Goal: Contribute content: Contribute content

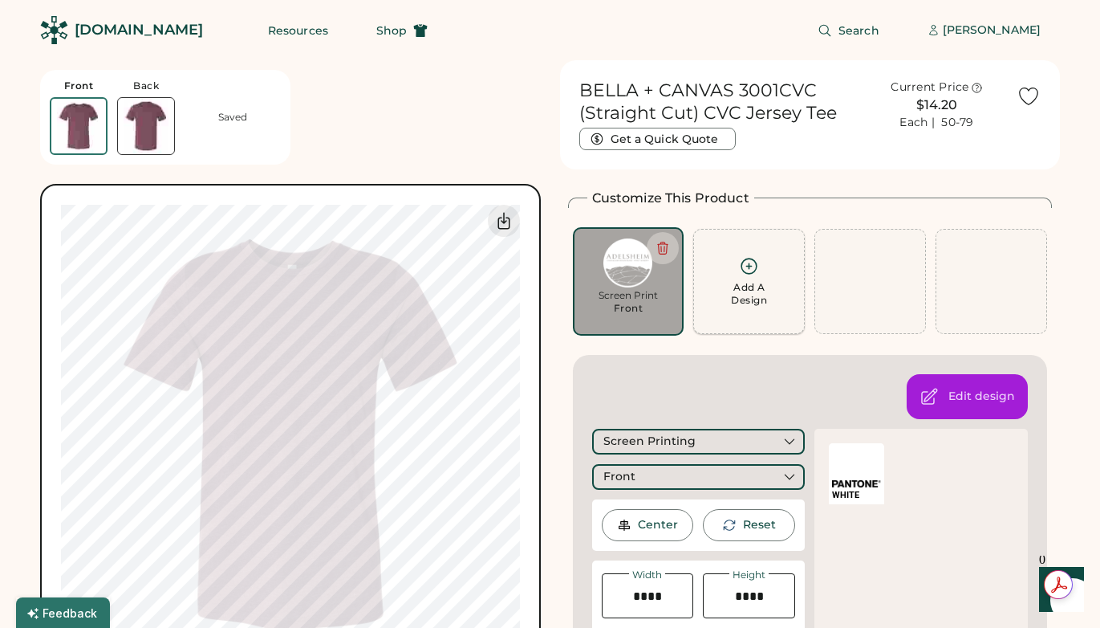
click at [754, 281] on div "Add A Design" at bounding box center [749, 294] width 36 height 26
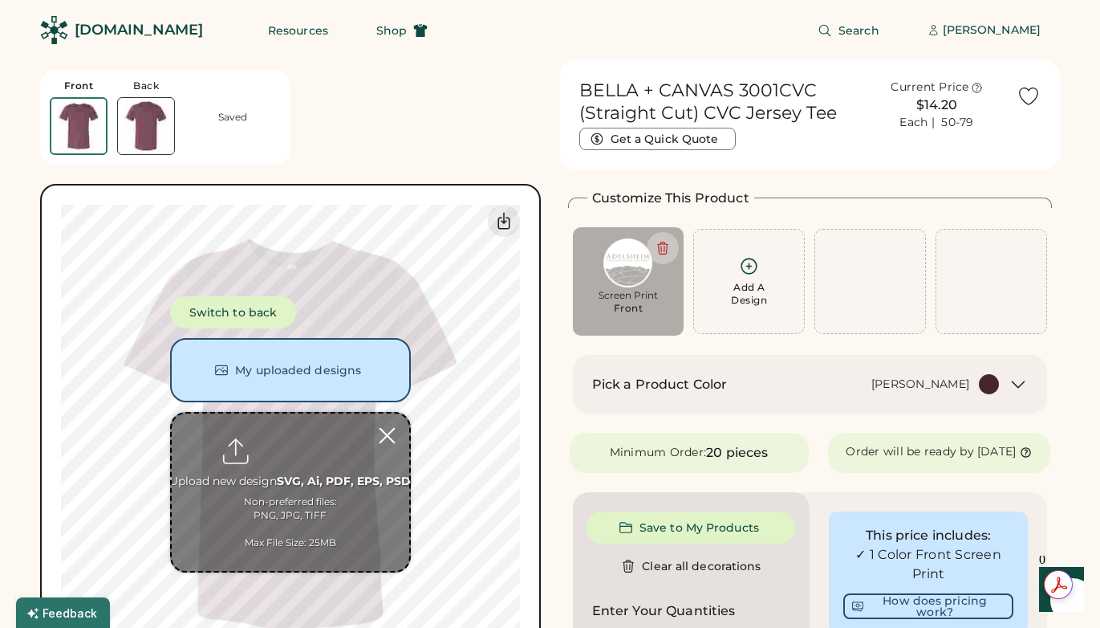
click at [380, 441] on div at bounding box center [387, 435] width 28 height 28
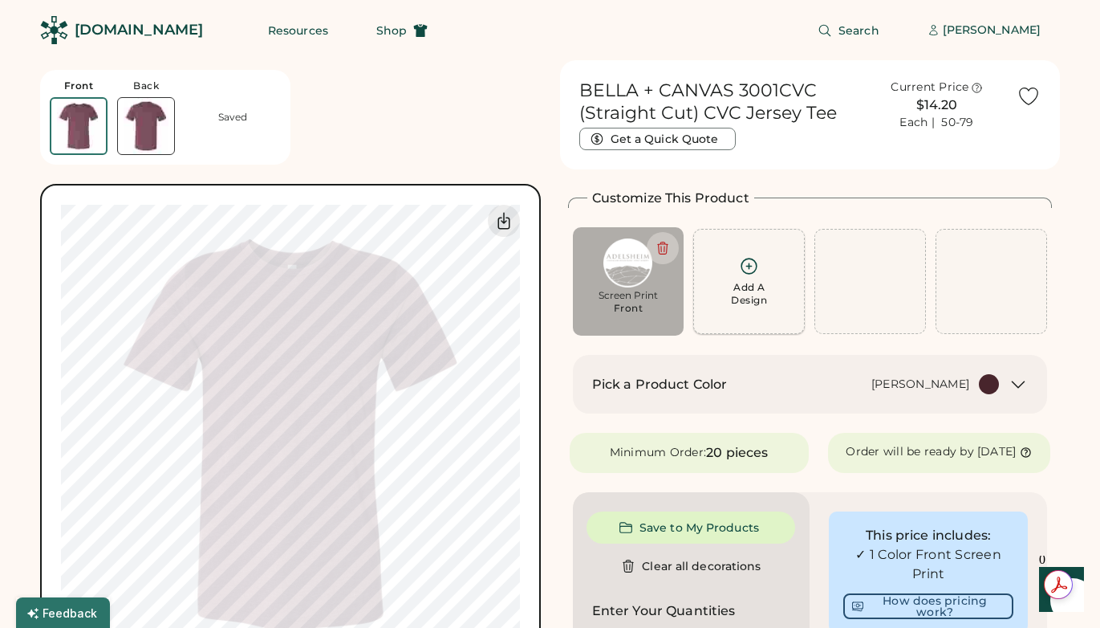
click at [750, 270] on icon at bounding box center [749, 266] width 20 height 20
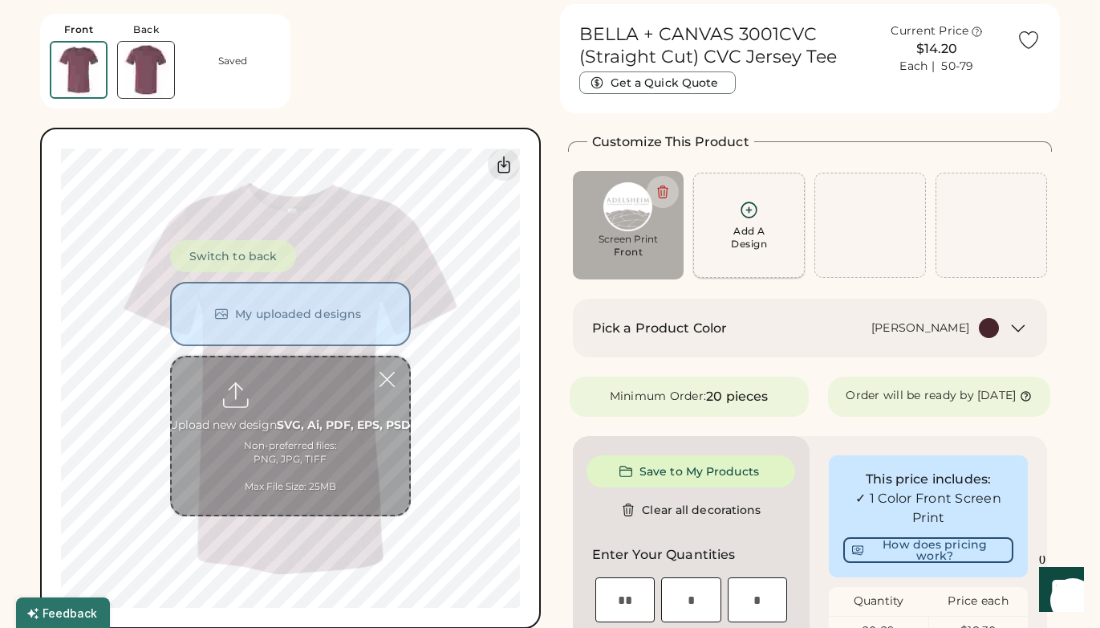
scroll to position [60, 0]
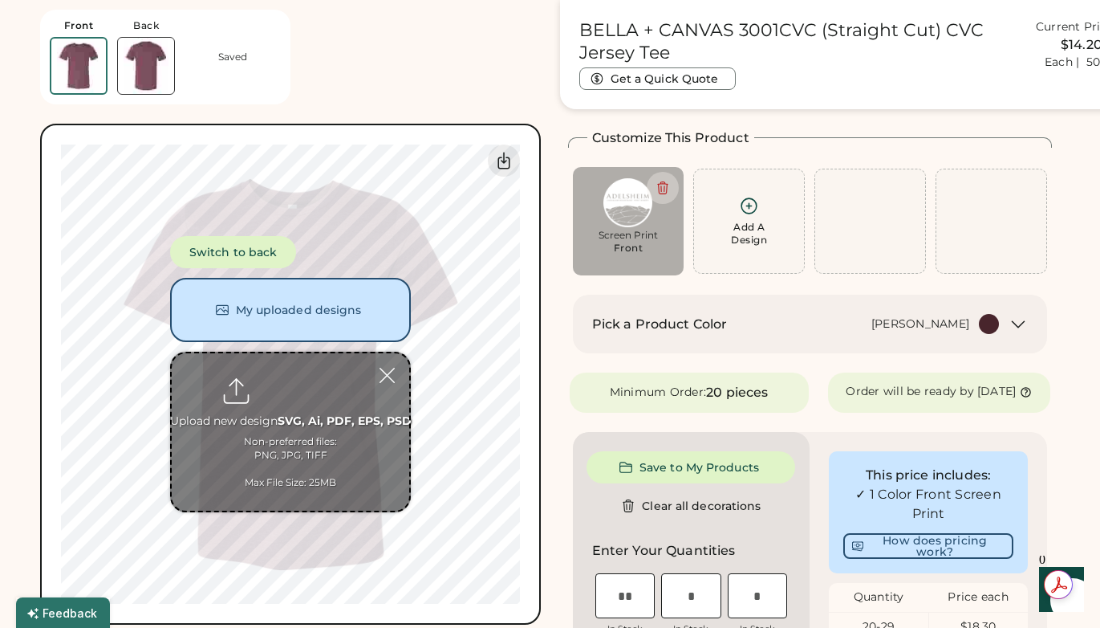
click at [295, 450] on input "file" at bounding box center [291, 431] width 238 height 157
type input "**********"
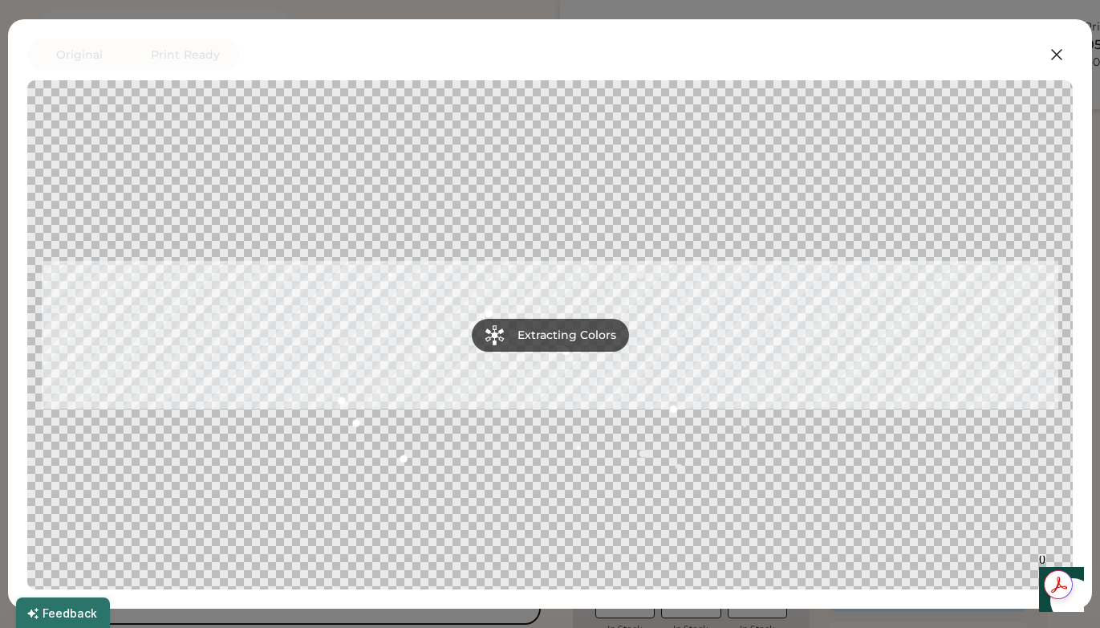
scroll to position [0, 0]
click at [1060, 54] on icon at bounding box center [1056, 54] width 19 height 19
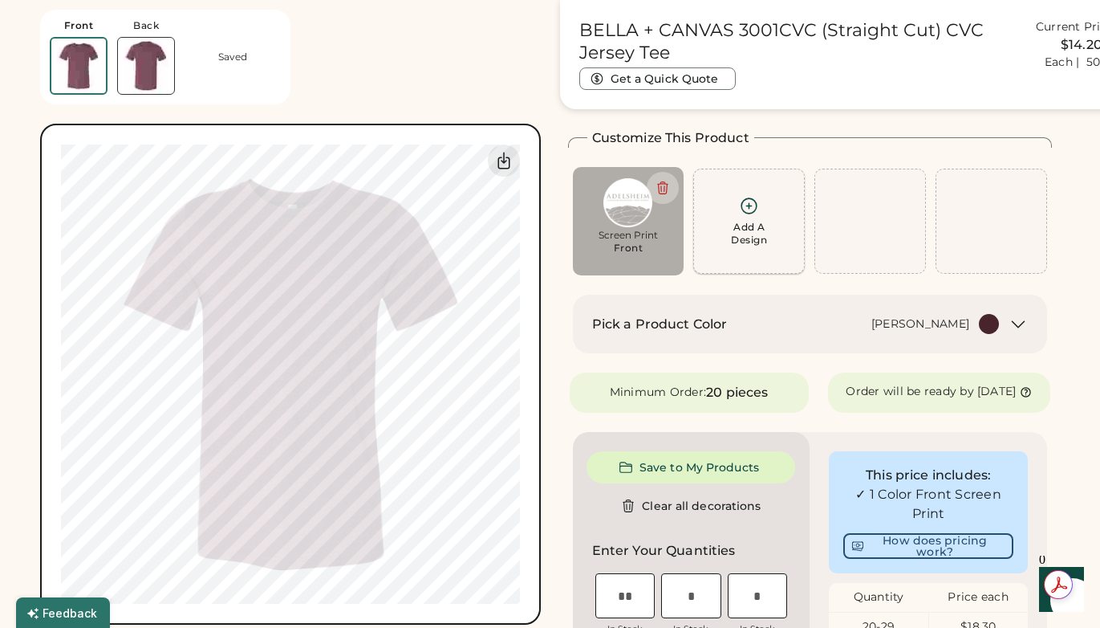
click at [746, 226] on div "Add A Design" at bounding box center [749, 234] width 36 height 26
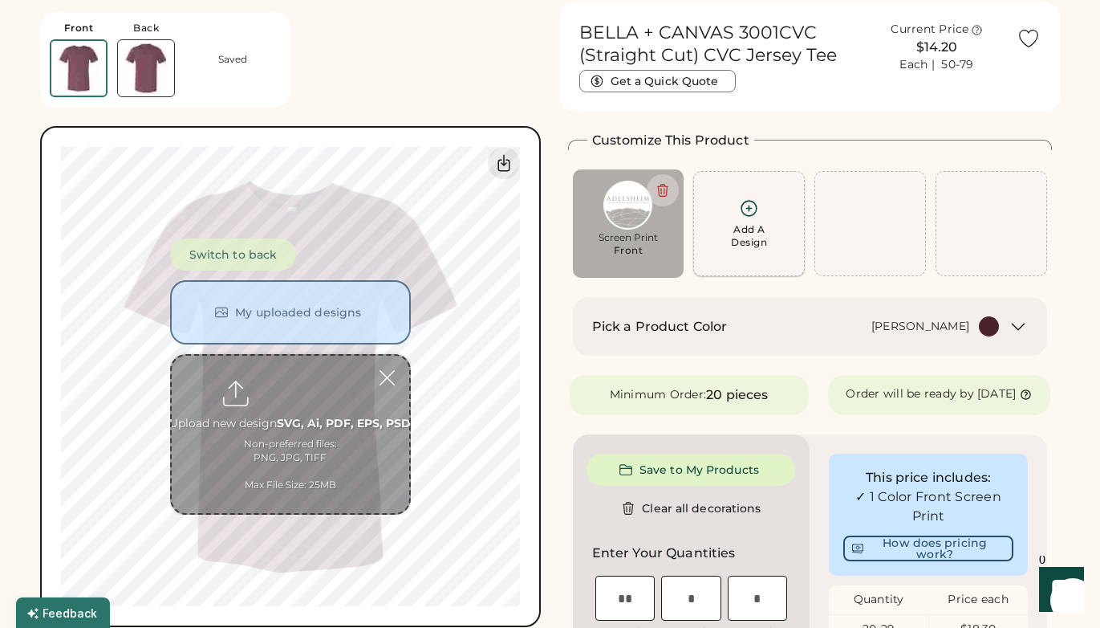
scroll to position [57, 0]
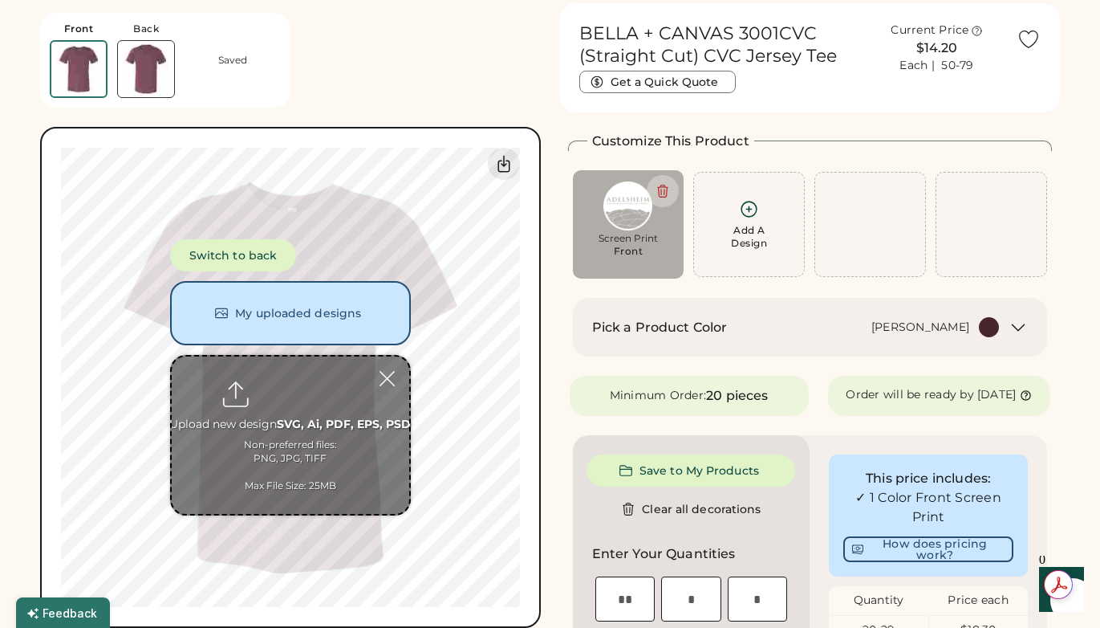
click at [268, 435] on input "file" at bounding box center [291, 434] width 238 height 157
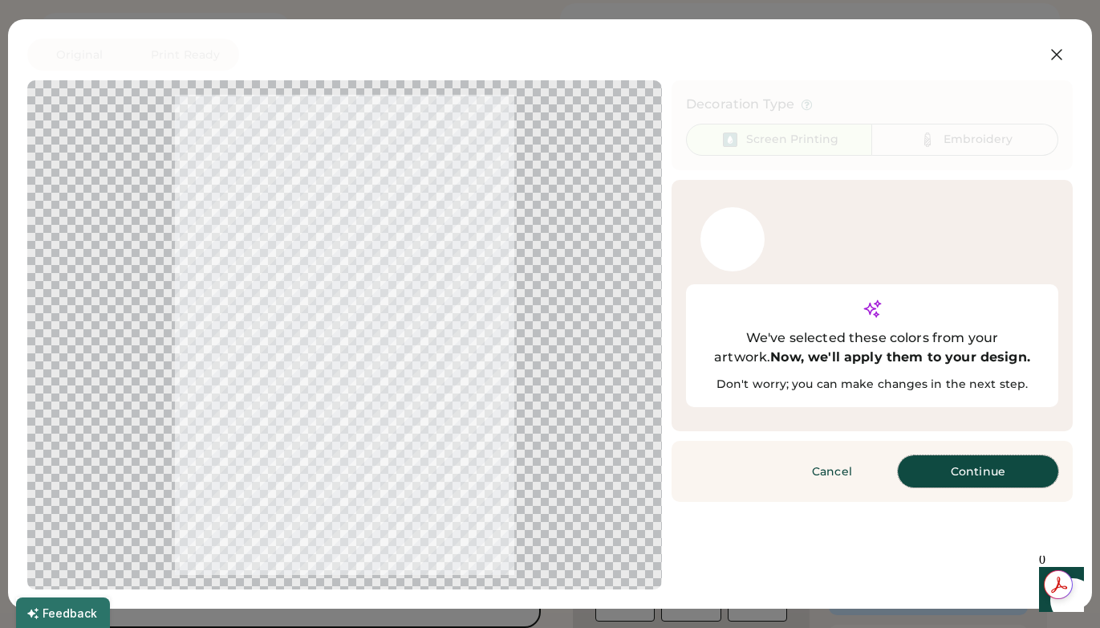
click at [966, 455] on button "Continue" at bounding box center [978, 471] width 161 height 32
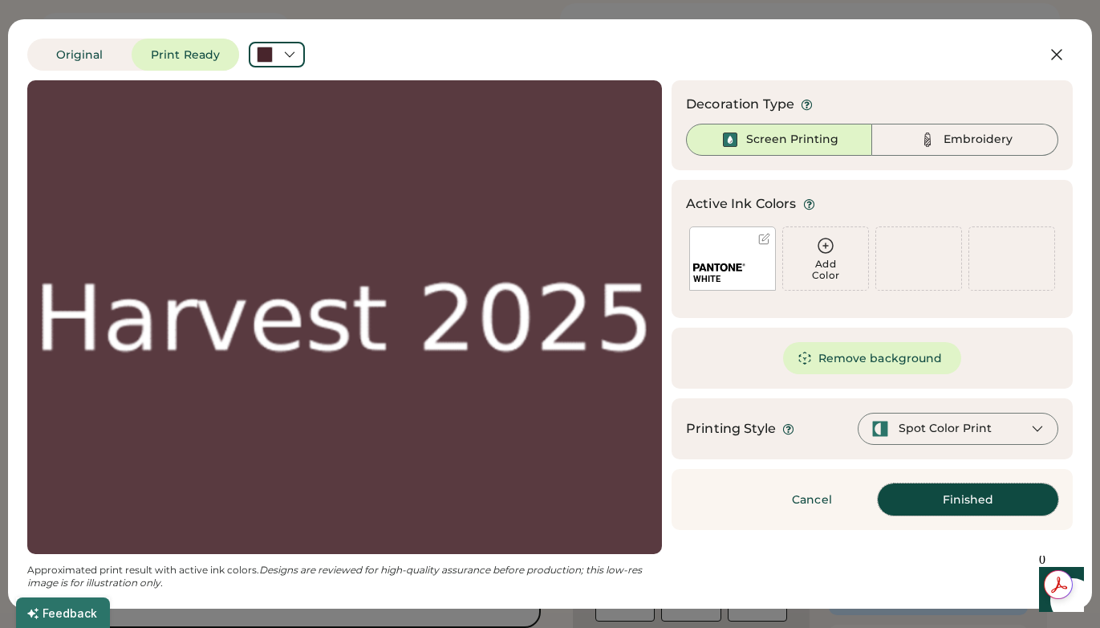
click at [962, 498] on button "Finished" at bounding box center [968, 499] width 181 height 32
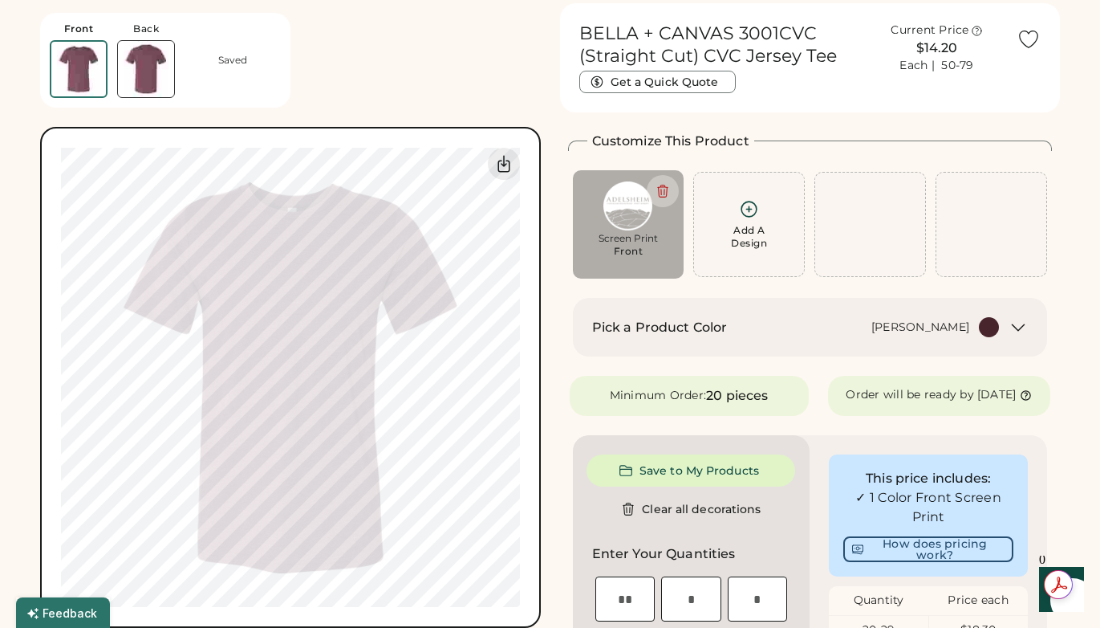
click at [738, 220] on div "Add A Design" at bounding box center [749, 224] width 91 height 51
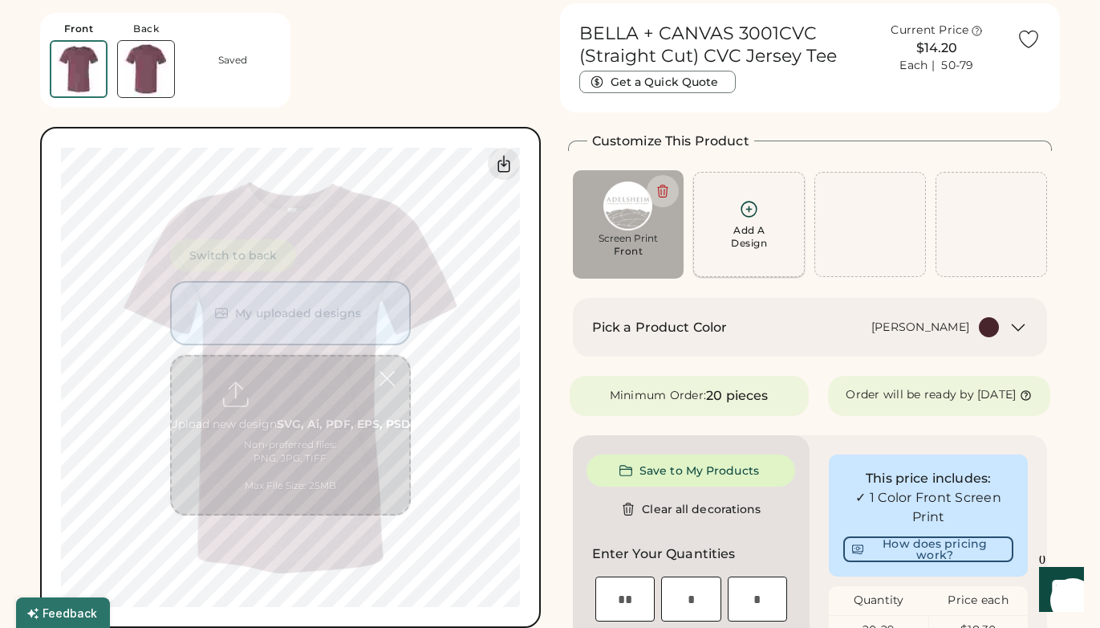
scroll to position [60, 0]
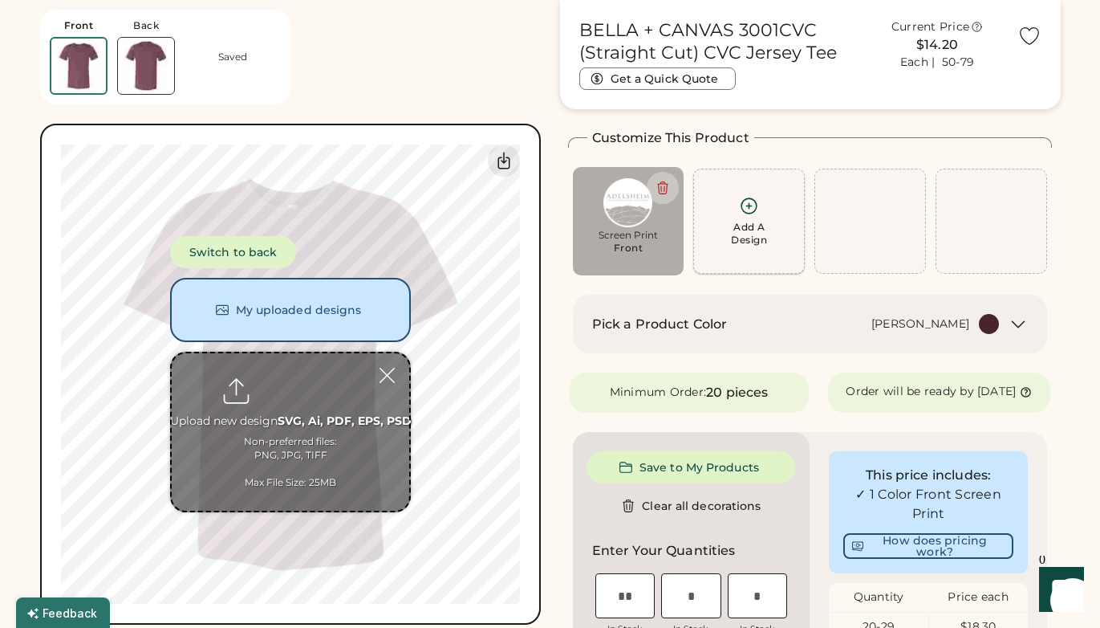
click at [738, 221] on div "Add A Design" at bounding box center [749, 234] width 36 height 26
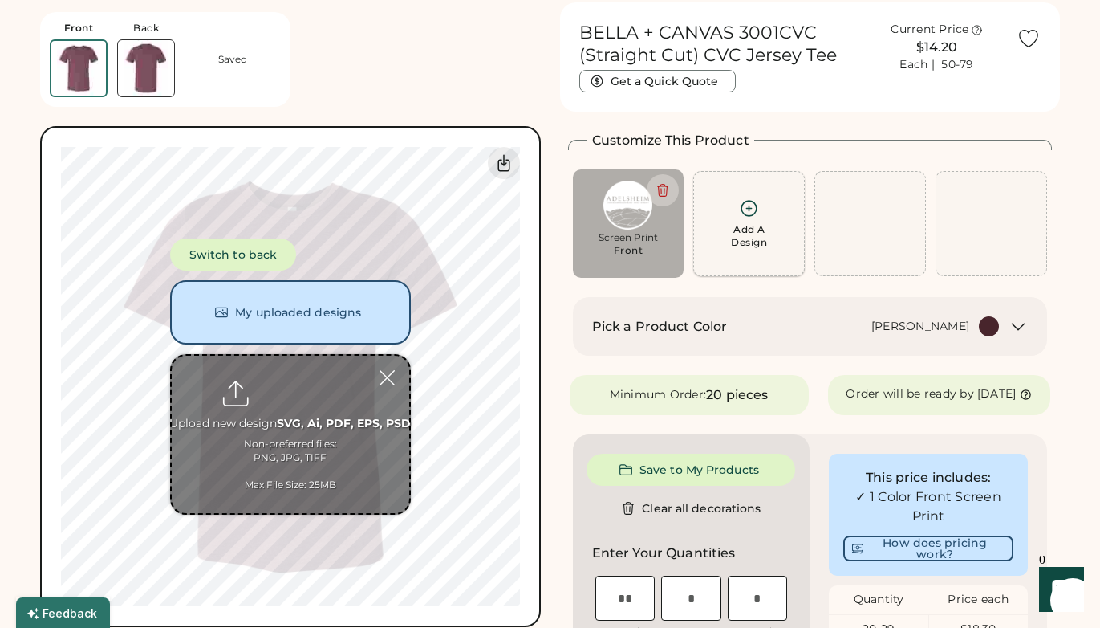
scroll to position [57, 0]
click at [386, 375] on div at bounding box center [387, 378] width 28 height 28
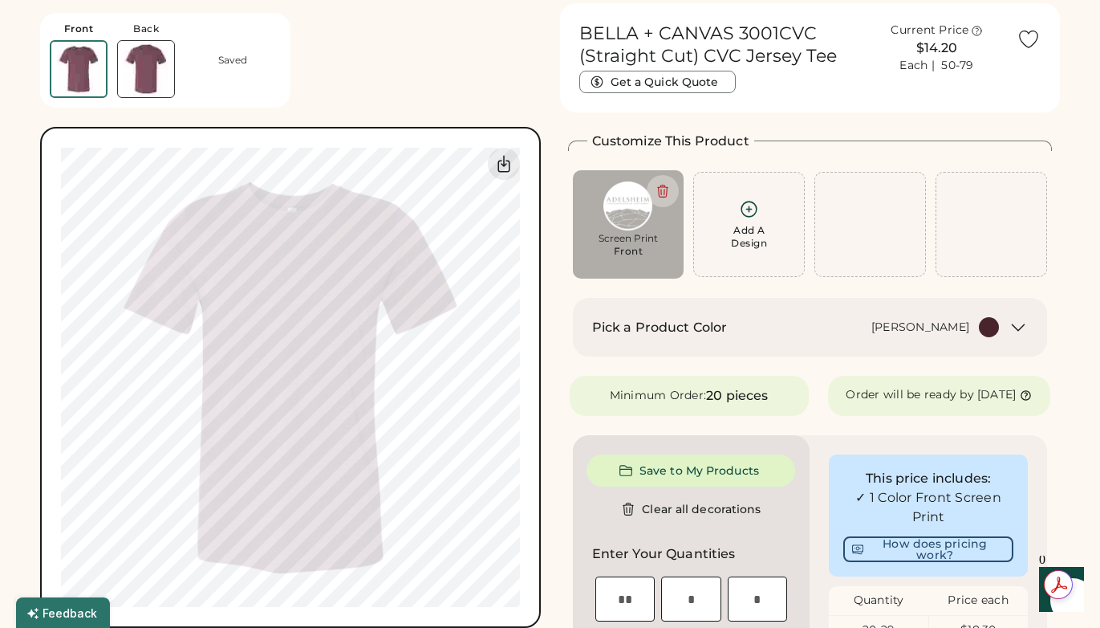
click at [748, 212] on icon at bounding box center [749, 209] width 20 height 20
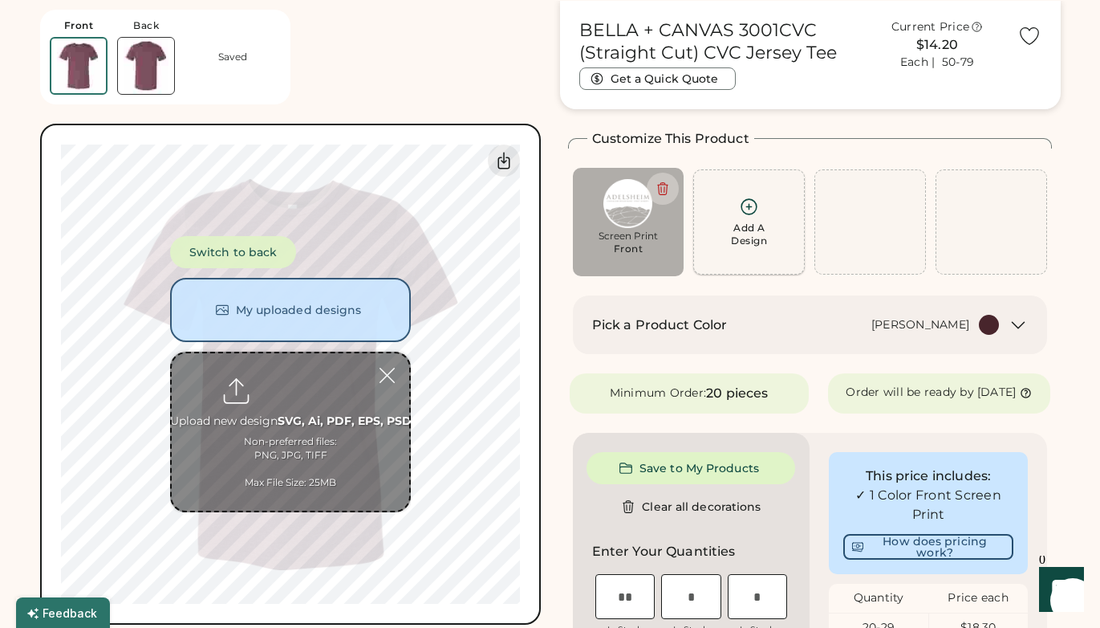
scroll to position [60, 0]
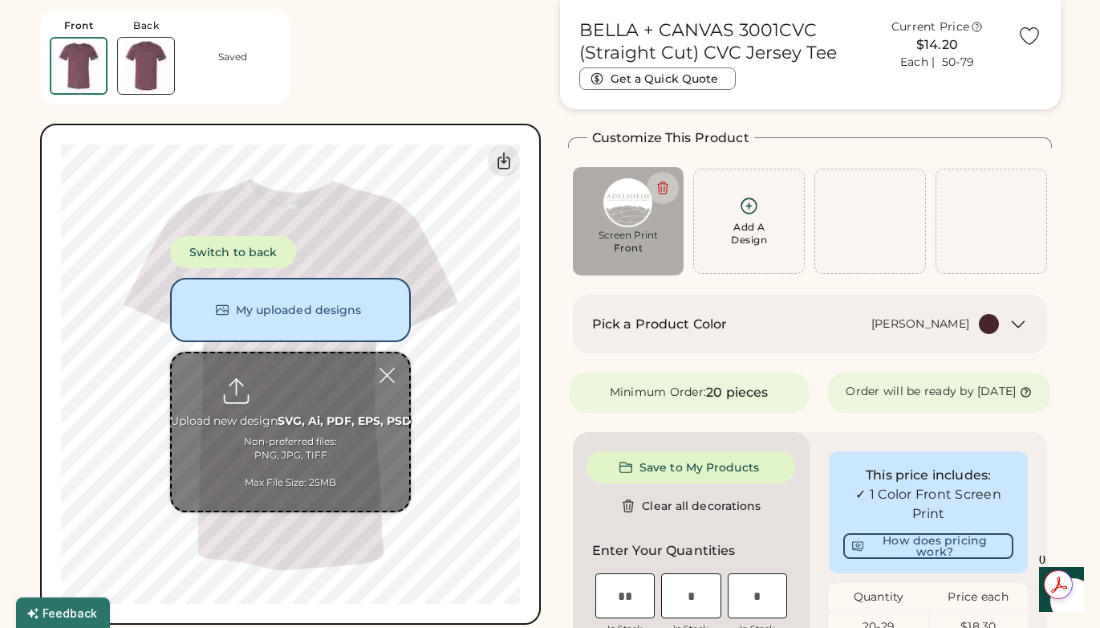
click at [275, 417] on input "file" at bounding box center [291, 431] width 238 height 157
type input "**********"
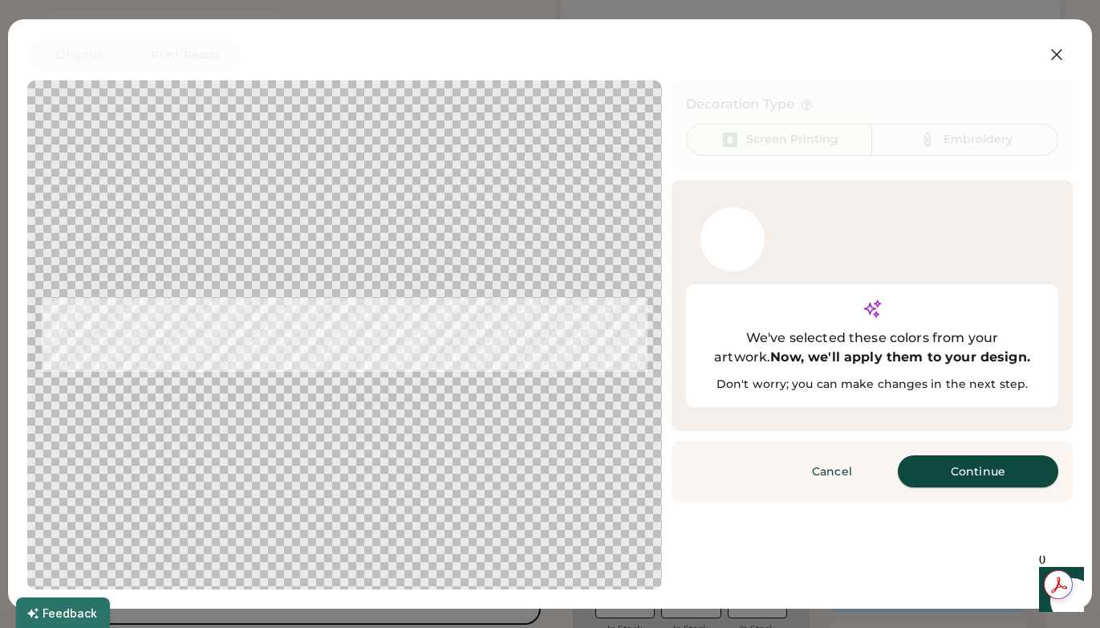
click at [943, 455] on button "Continue" at bounding box center [978, 471] width 161 height 32
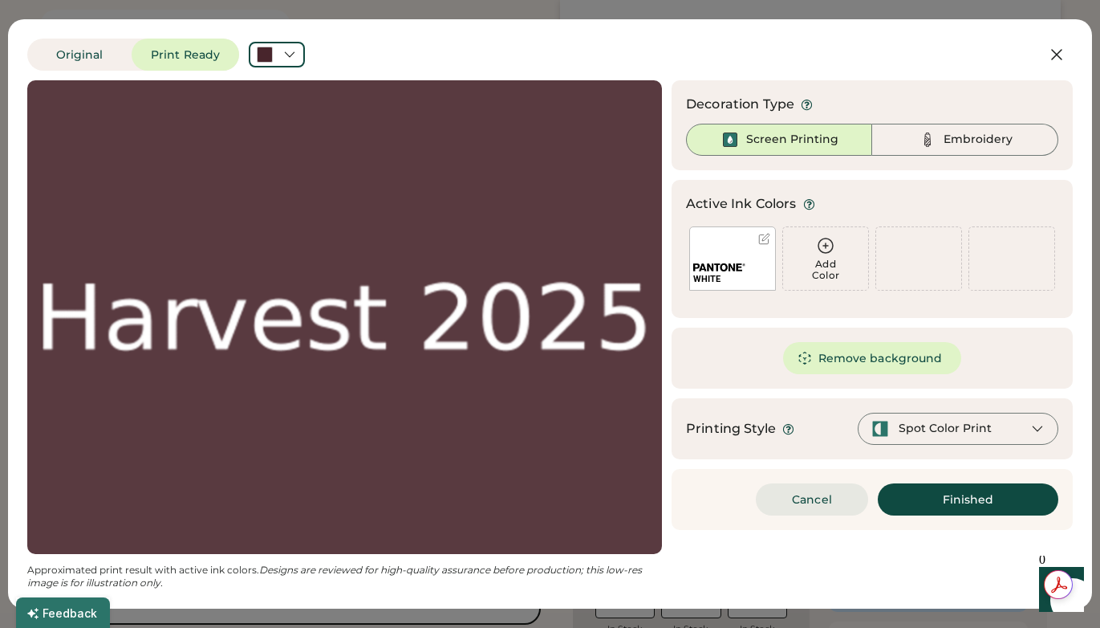
click at [797, 492] on button "Cancel" at bounding box center [812, 499] width 112 height 32
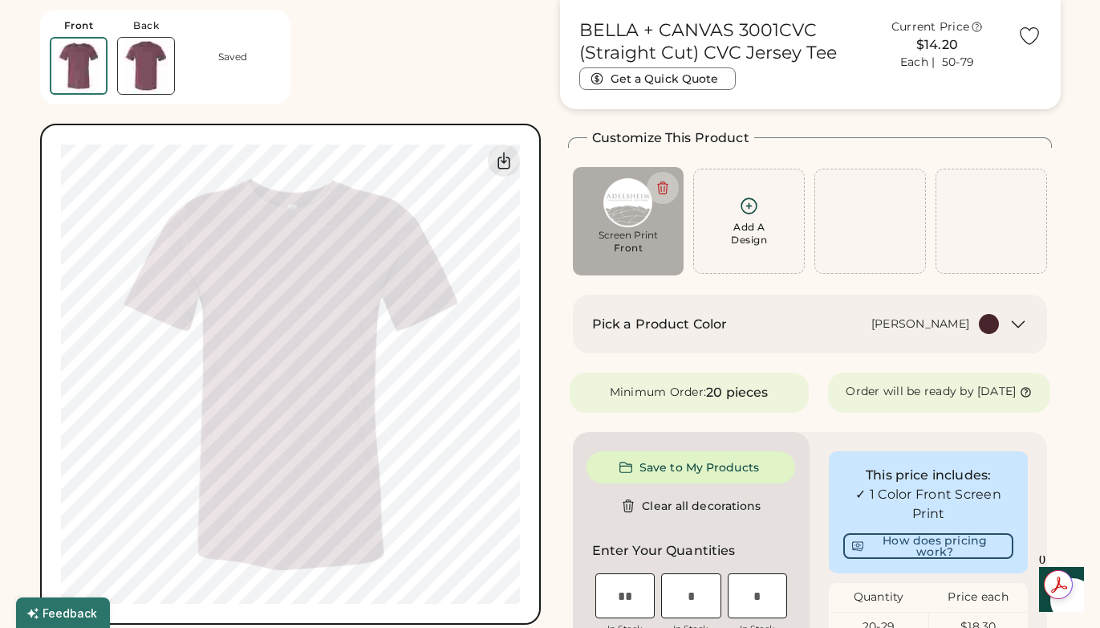
drag, startPoint x: 1066, startPoint y: 136, endPoint x: 1068, endPoint y: 124, distance: 12.1
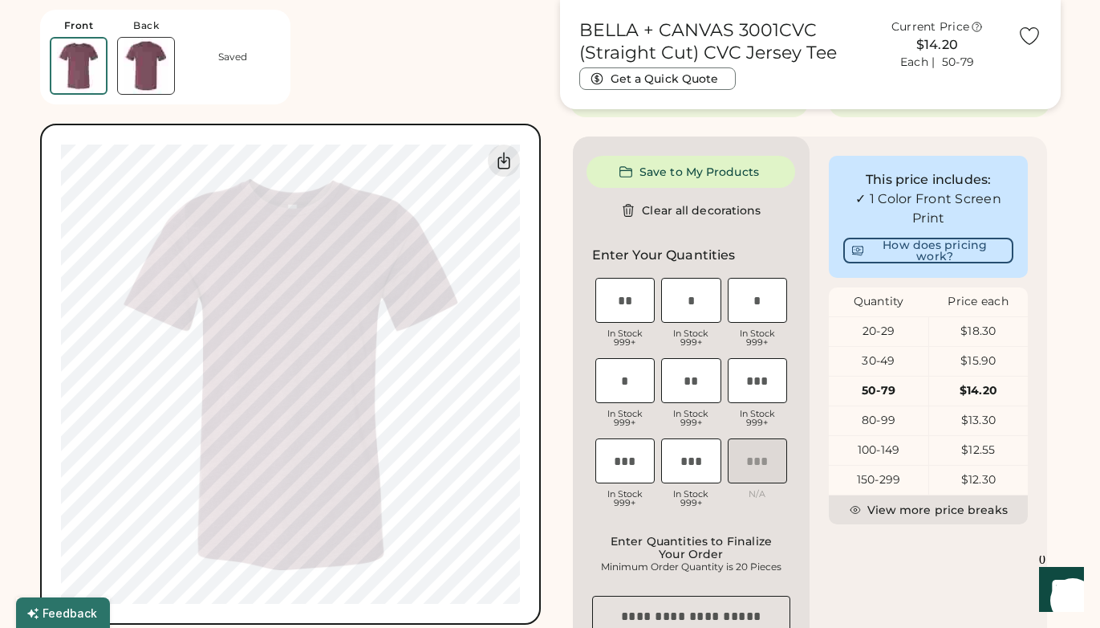
scroll to position [0, 0]
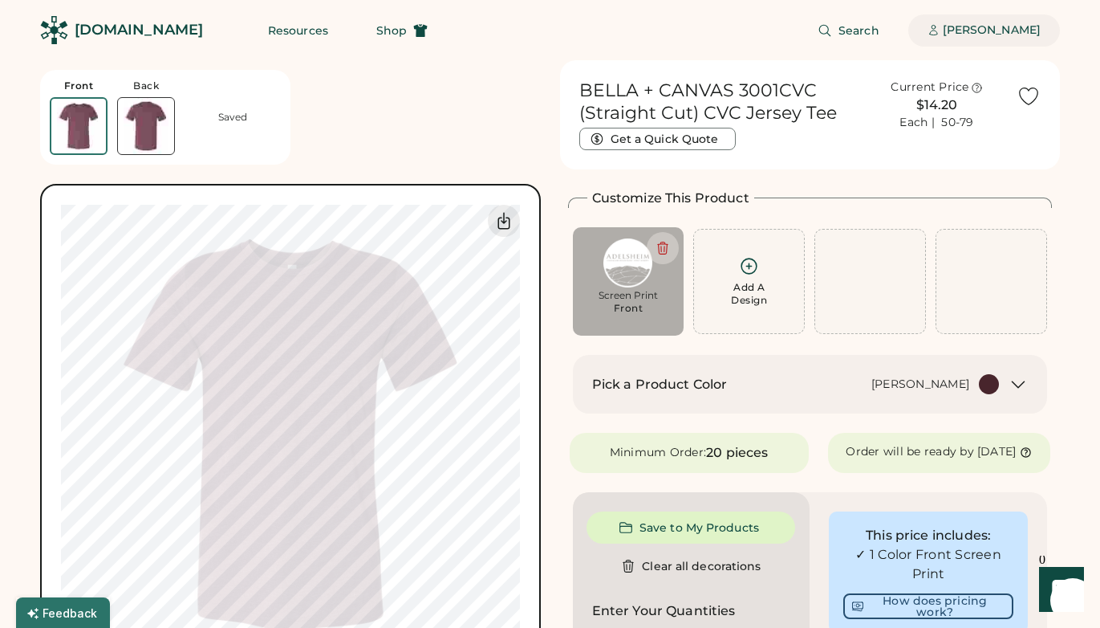
click at [982, 30] on div "Michael Brown" at bounding box center [992, 30] width 98 height 16
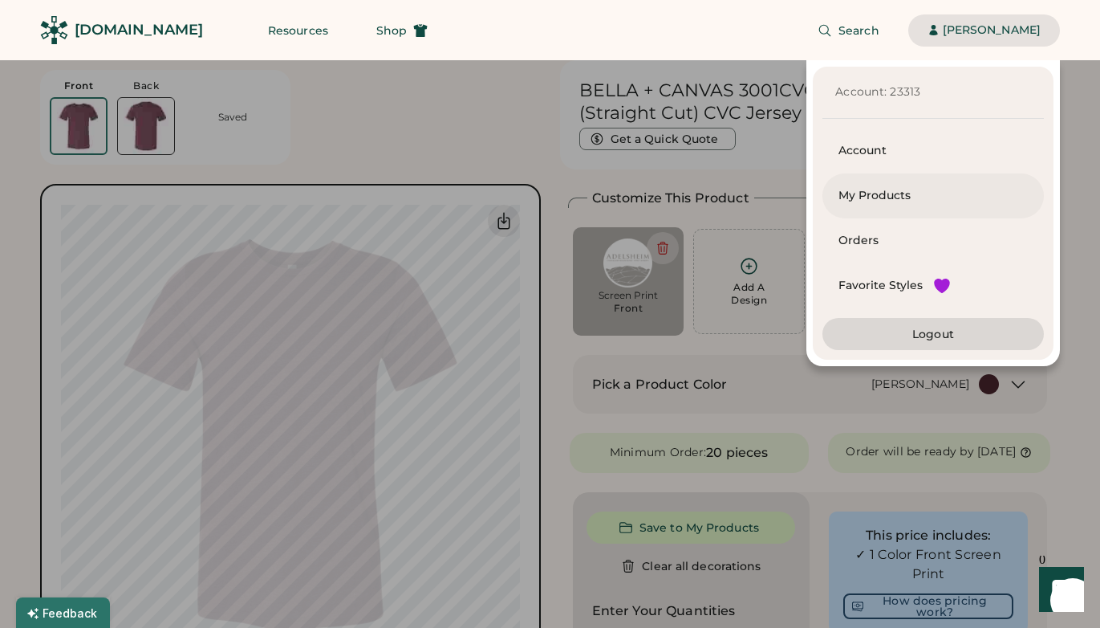
click at [881, 193] on div "My Products" at bounding box center [933, 196] width 189 height 16
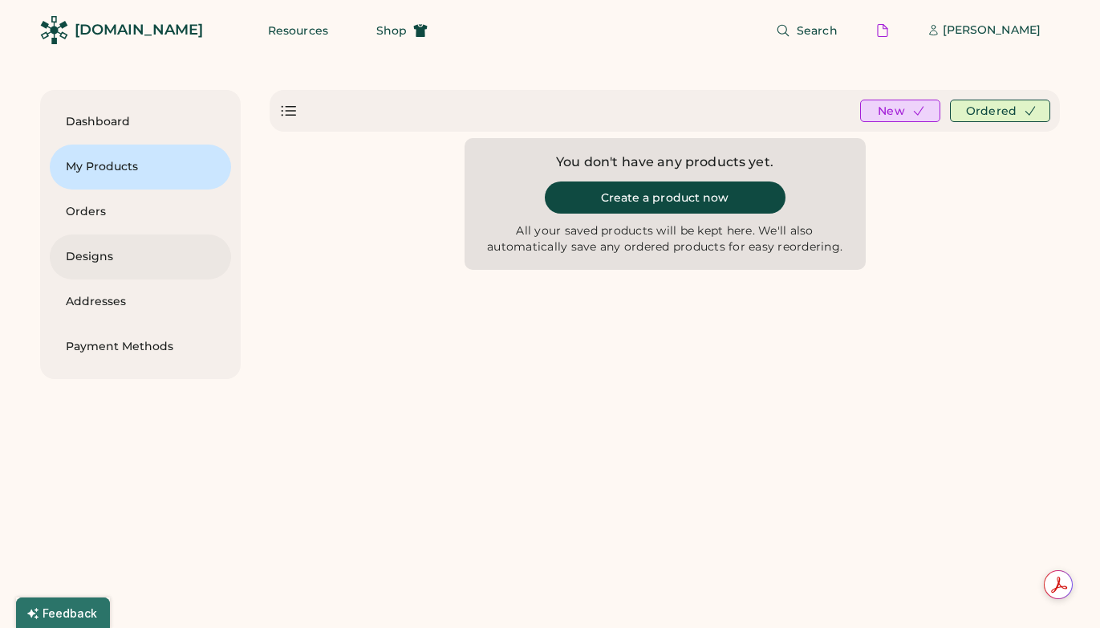
click at [101, 256] on div "Designs" at bounding box center [140, 257] width 149 height 16
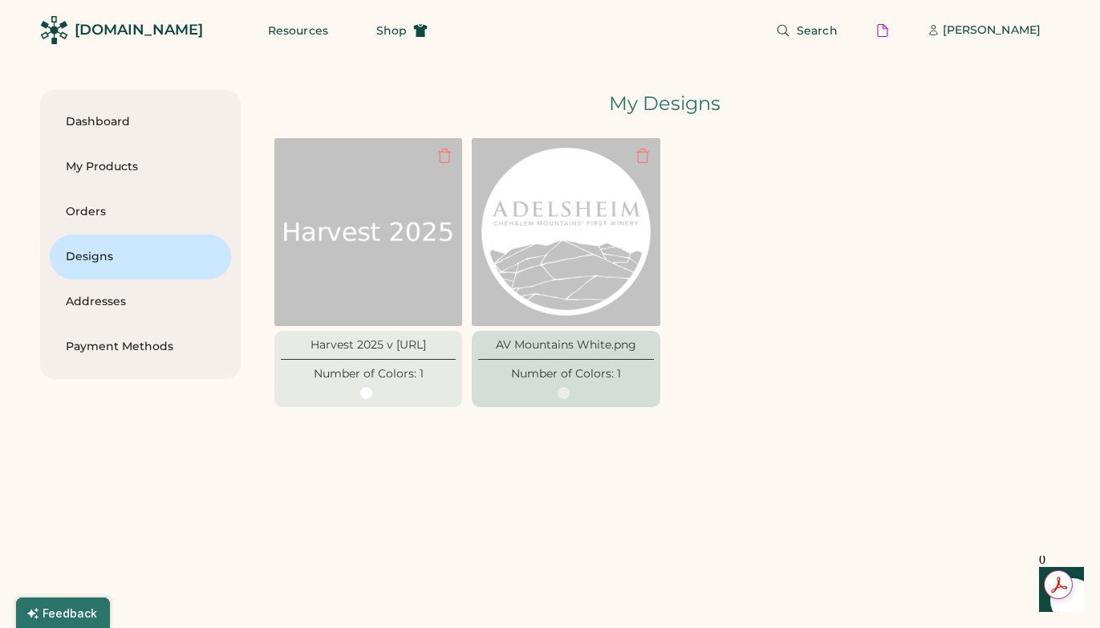
click at [548, 201] on img at bounding box center [566, 232] width 169 height 169
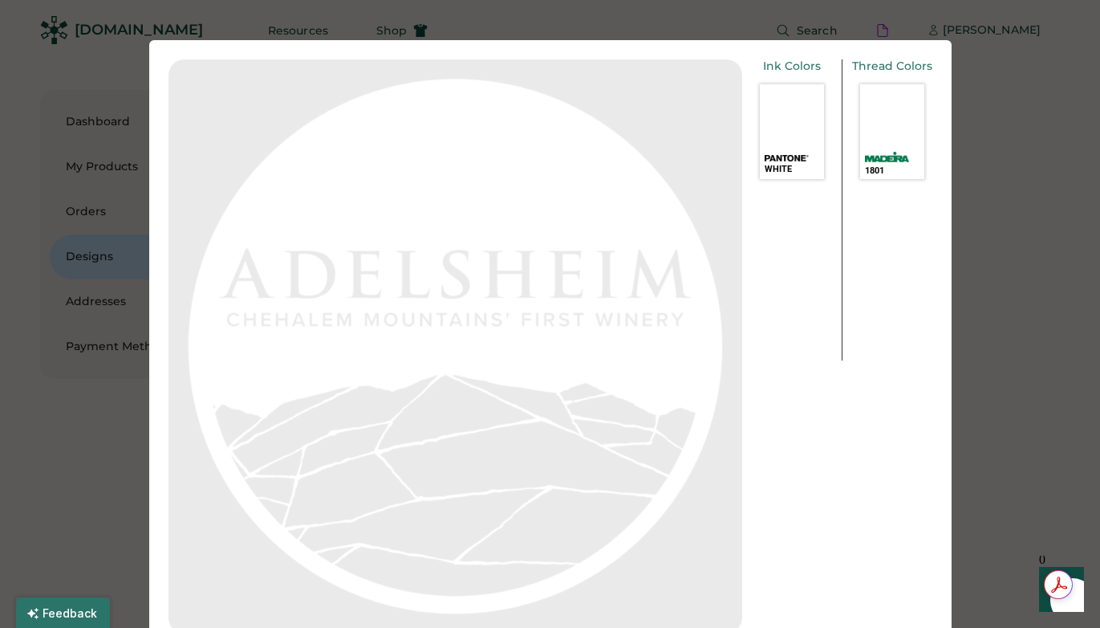
click at [1031, 152] on div at bounding box center [550, 314] width 1100 height 628
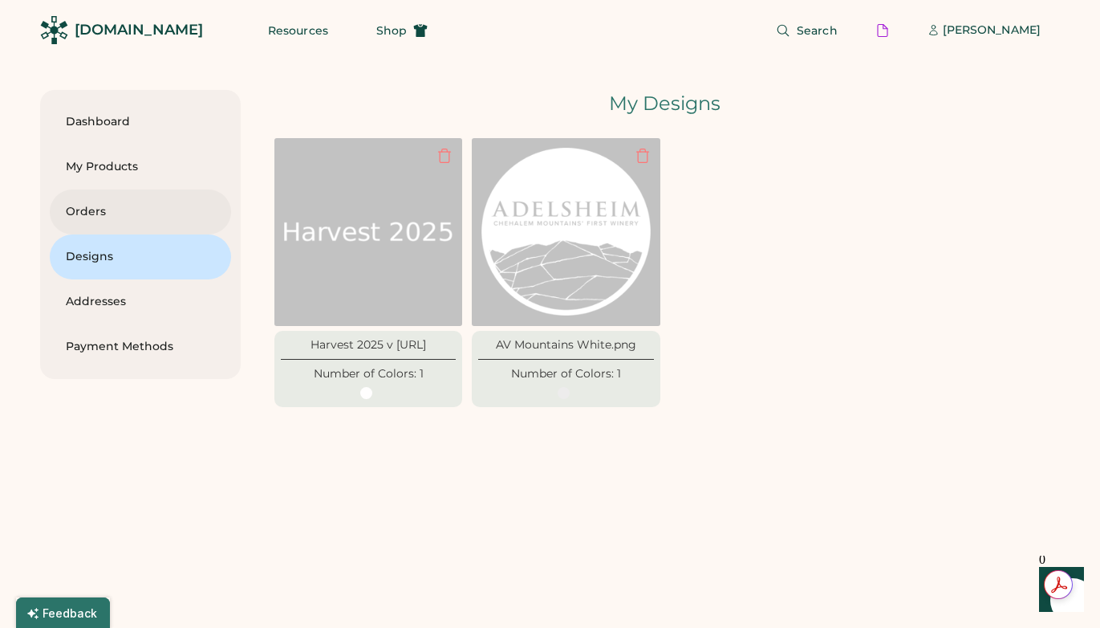
click at [98, 205] on div "Orders" at bounding box center [140, 212] width 149 height 16
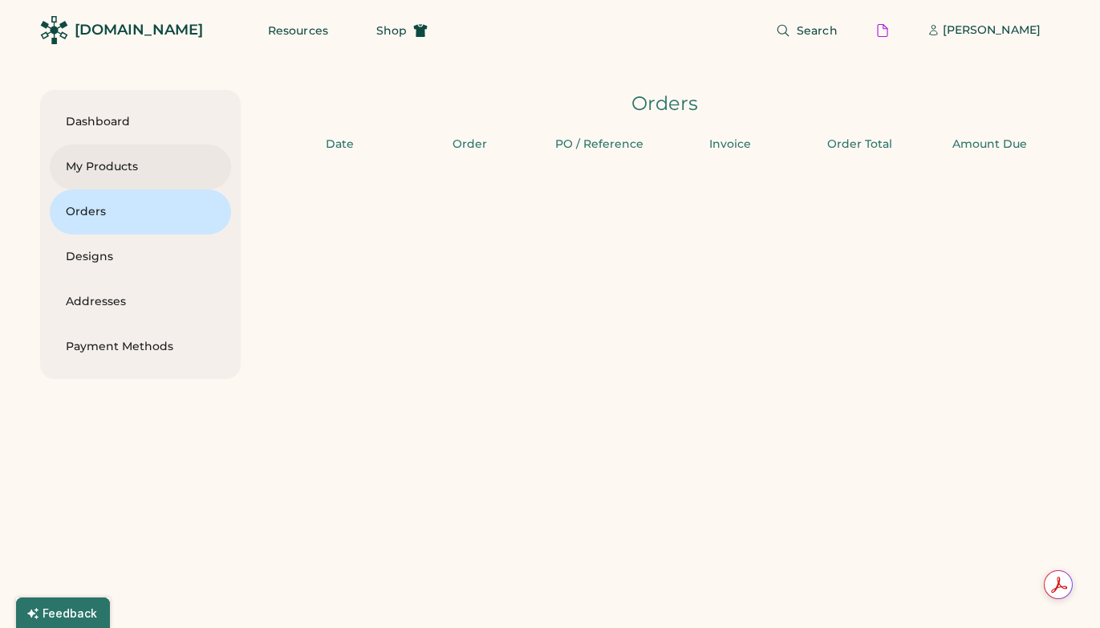
click at [104, 171] on div "My Products" at bounding box center [140, 167] width 149 height 16
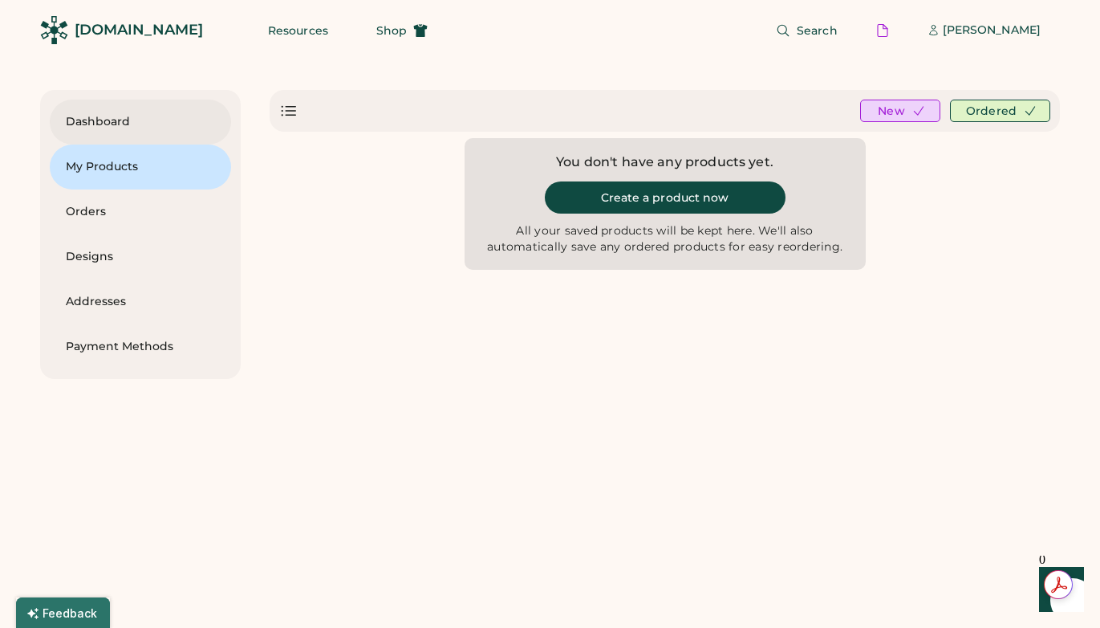
click at [107, 117] on div "Dashboard" at bounding box center [140, 122] width 149 height 16
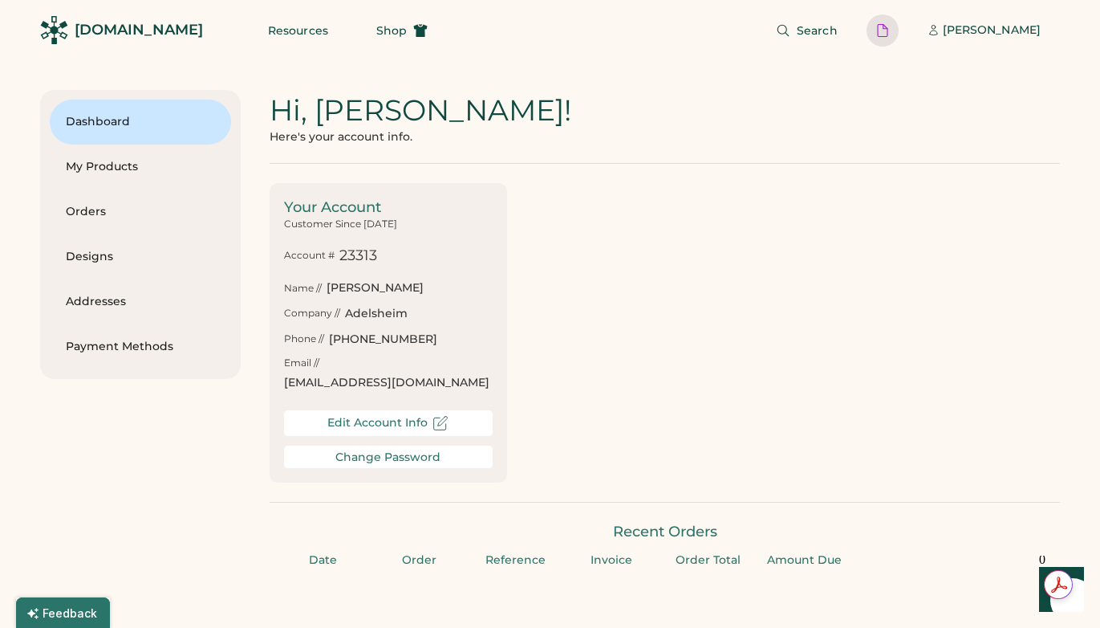
click at [890, 31] on div at bounding box center [883, 30] width 14 height 14
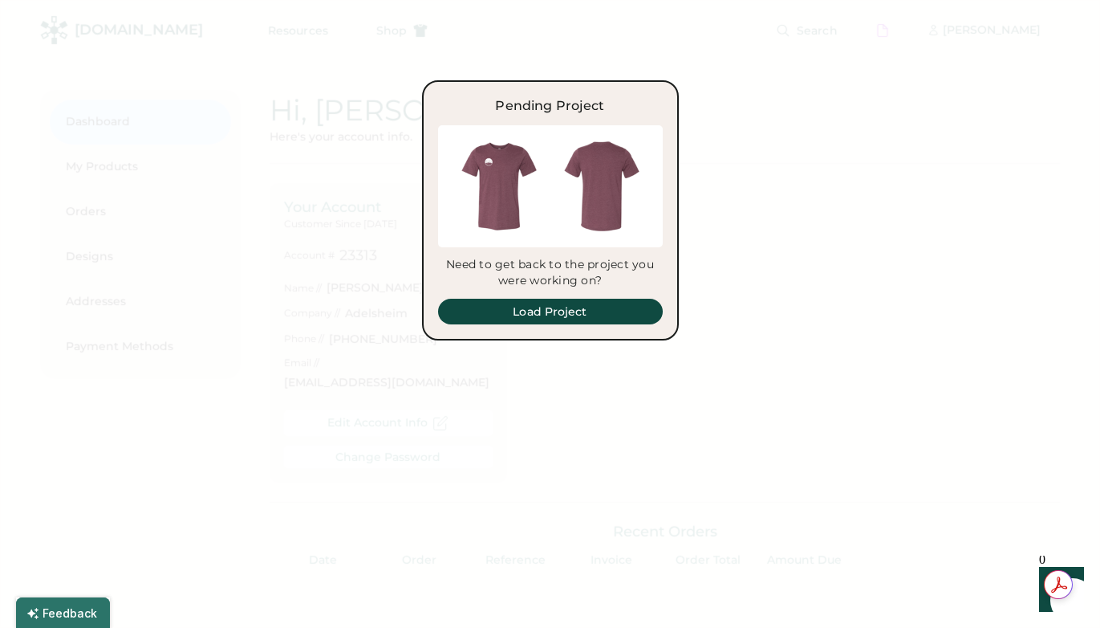
click at [756, 331] on div at bounding box center [550, 314] width 1100 height 628
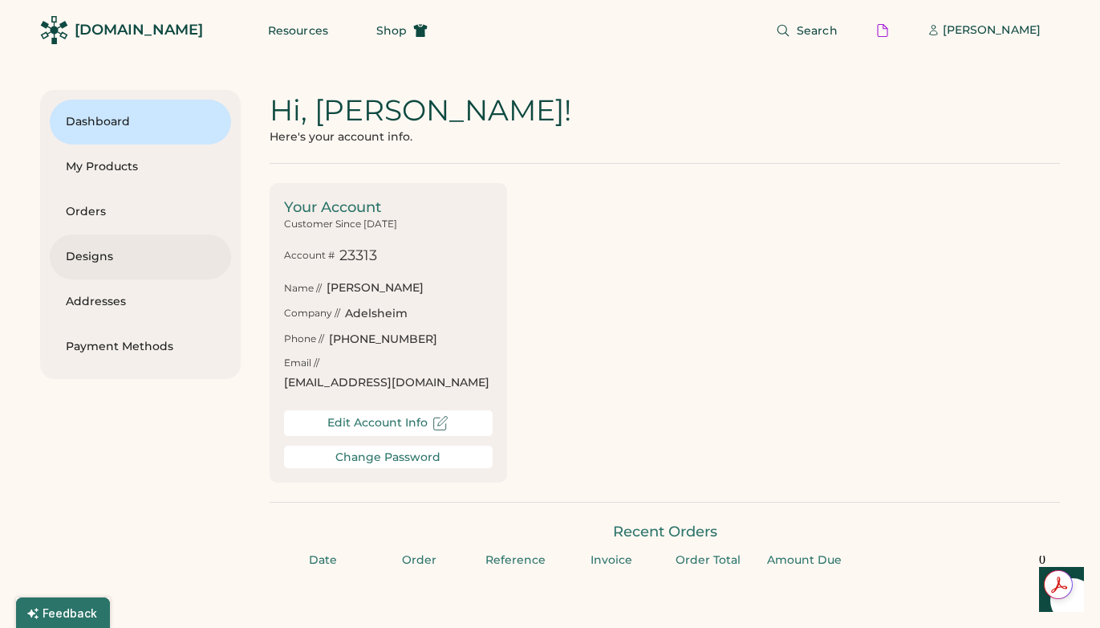
click at [98, 250] on div "Designs" at bounding box center [140, 257] width 149 height 16
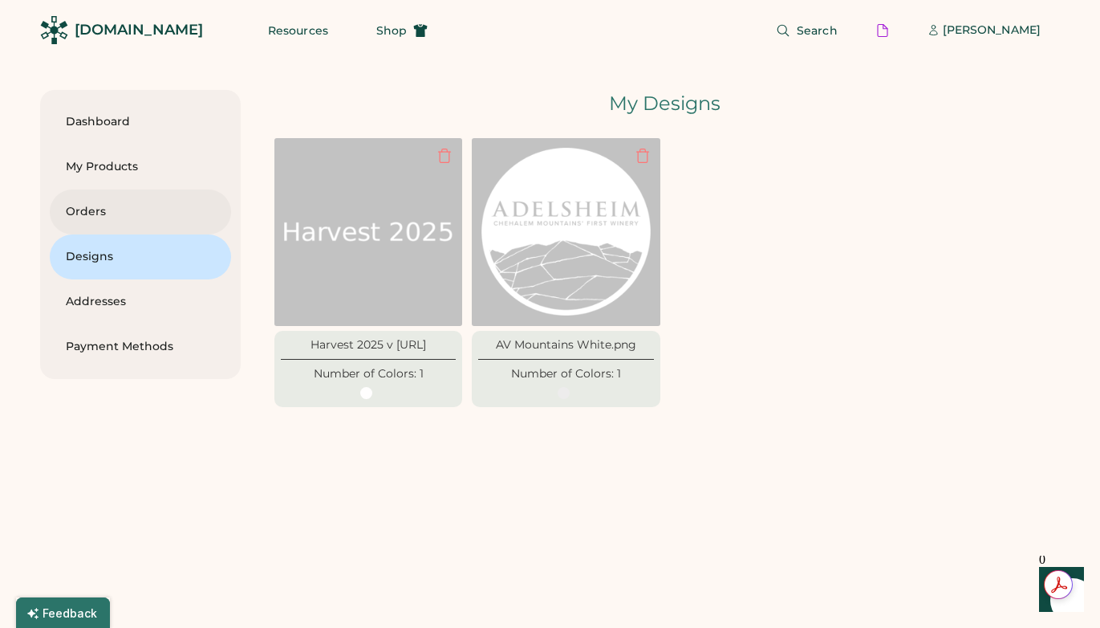
click at [88, 209] on div "Orders" at bounding box center [140, 212] width 149 height 16
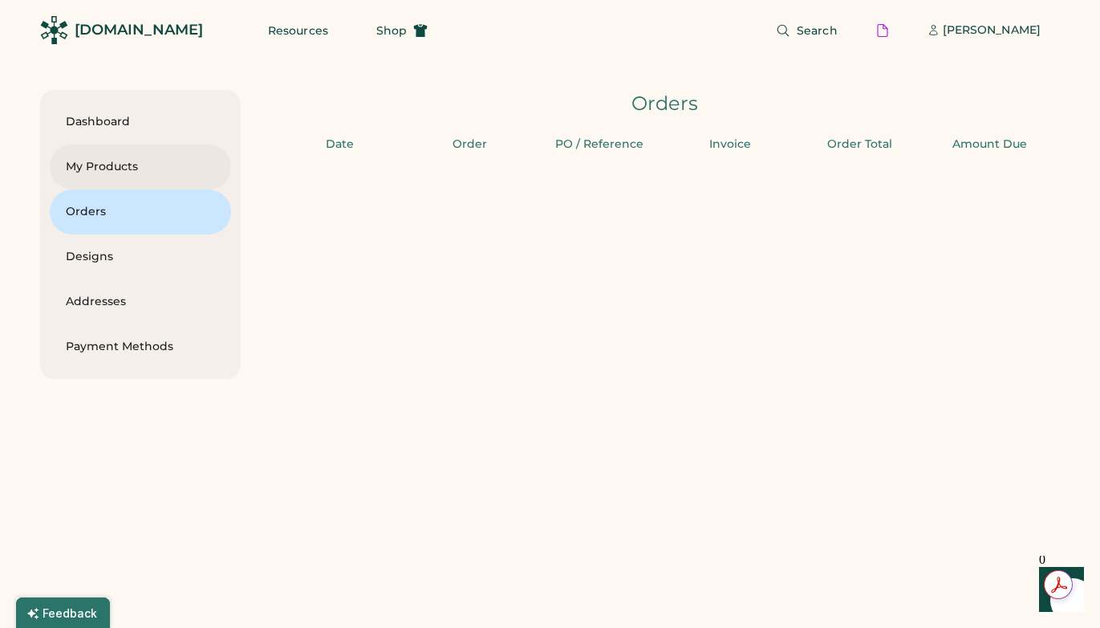
click at [99, 173] on div "My Products" at bounding box center [140, 167] width 149 height 16
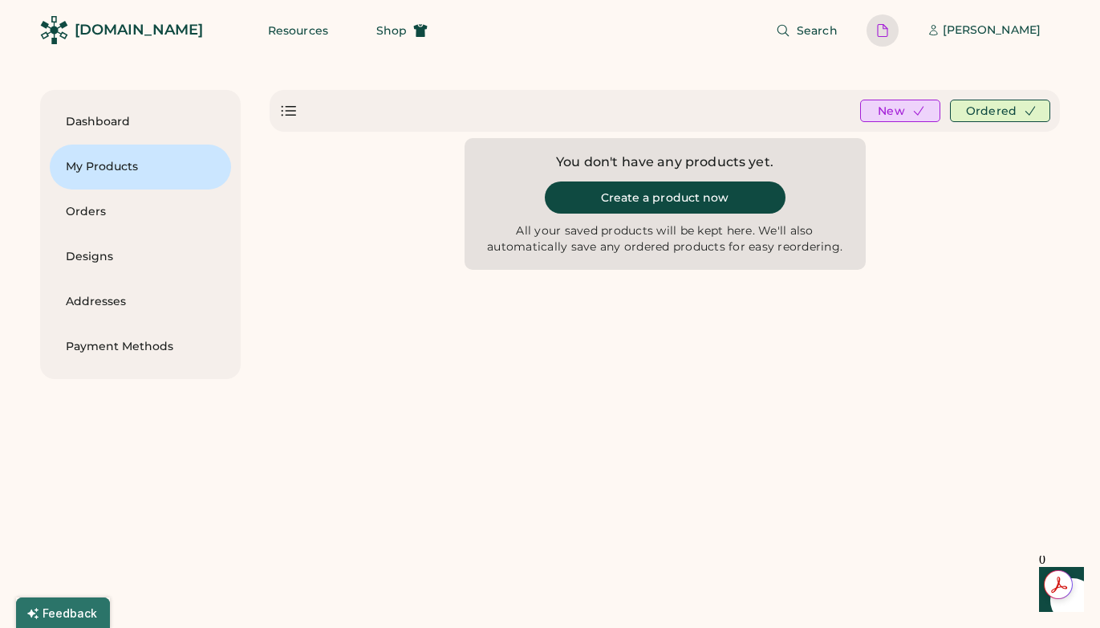
click at [890, 28] on div at bounding box center [883, 30] width 14 height 14
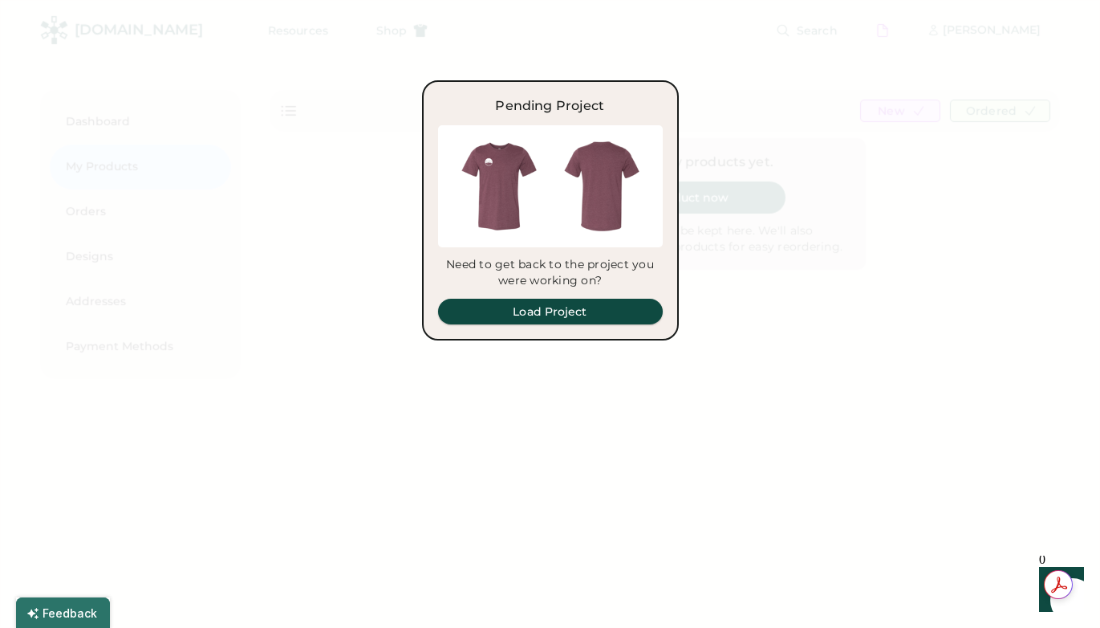
click at [551, 312] on button "Load Project" at bounding box center [550, 312] width 225 height 26
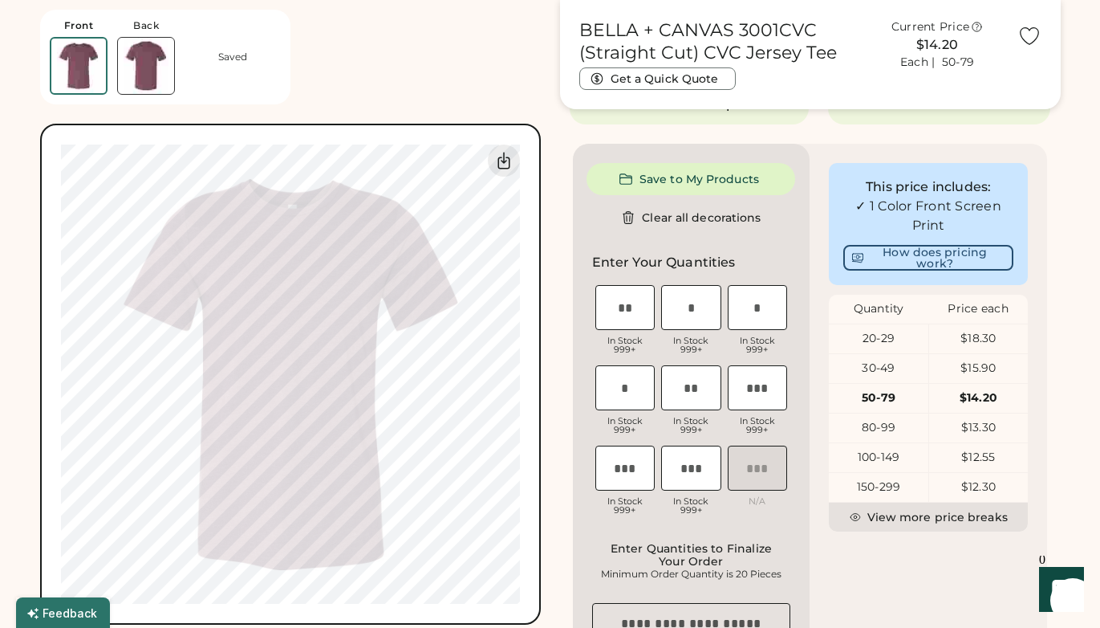
scroll to position [346, 0]
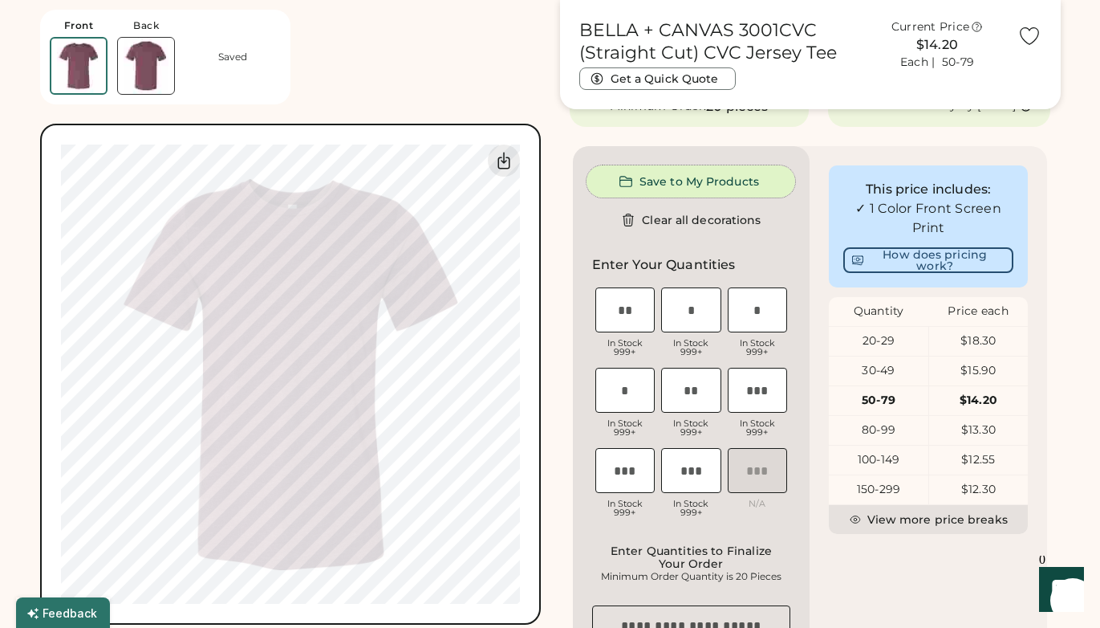
click at [669, 189] on button "Save to My Products" at bounding box center [691, 181] width 209 height 32
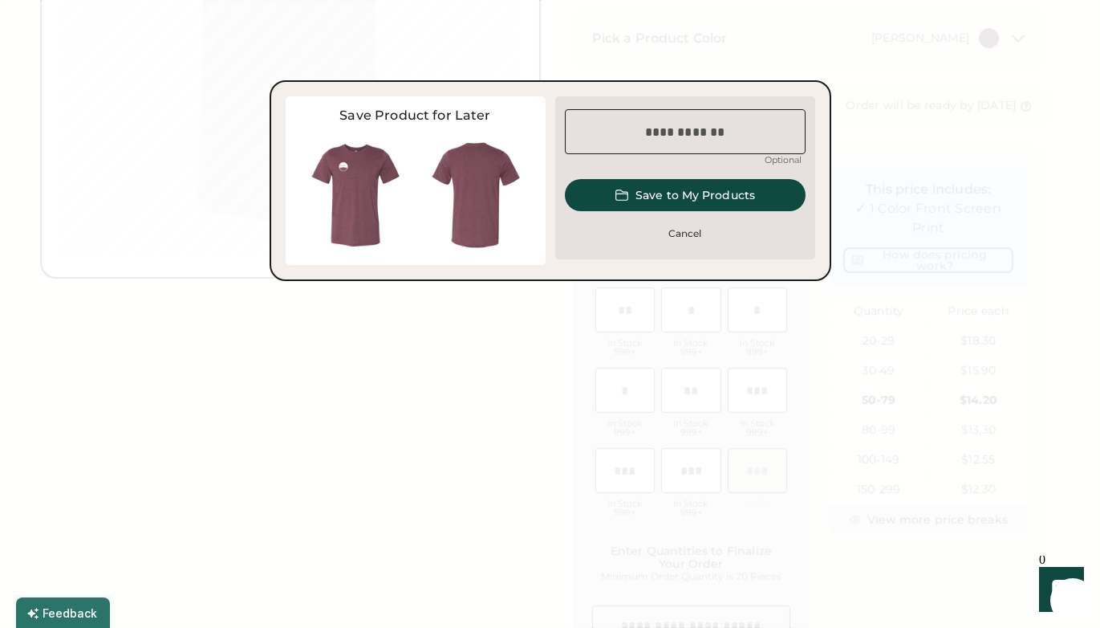
click at [669, 132] on input "input" at bounding box center [685, 131] width 241 height 45
type input "**********"
click at [681, 192] on button "Save to My Products" at bounding box center [685, 195] width 241 height 32
